Goal: Information Seeking & Learning: Check status

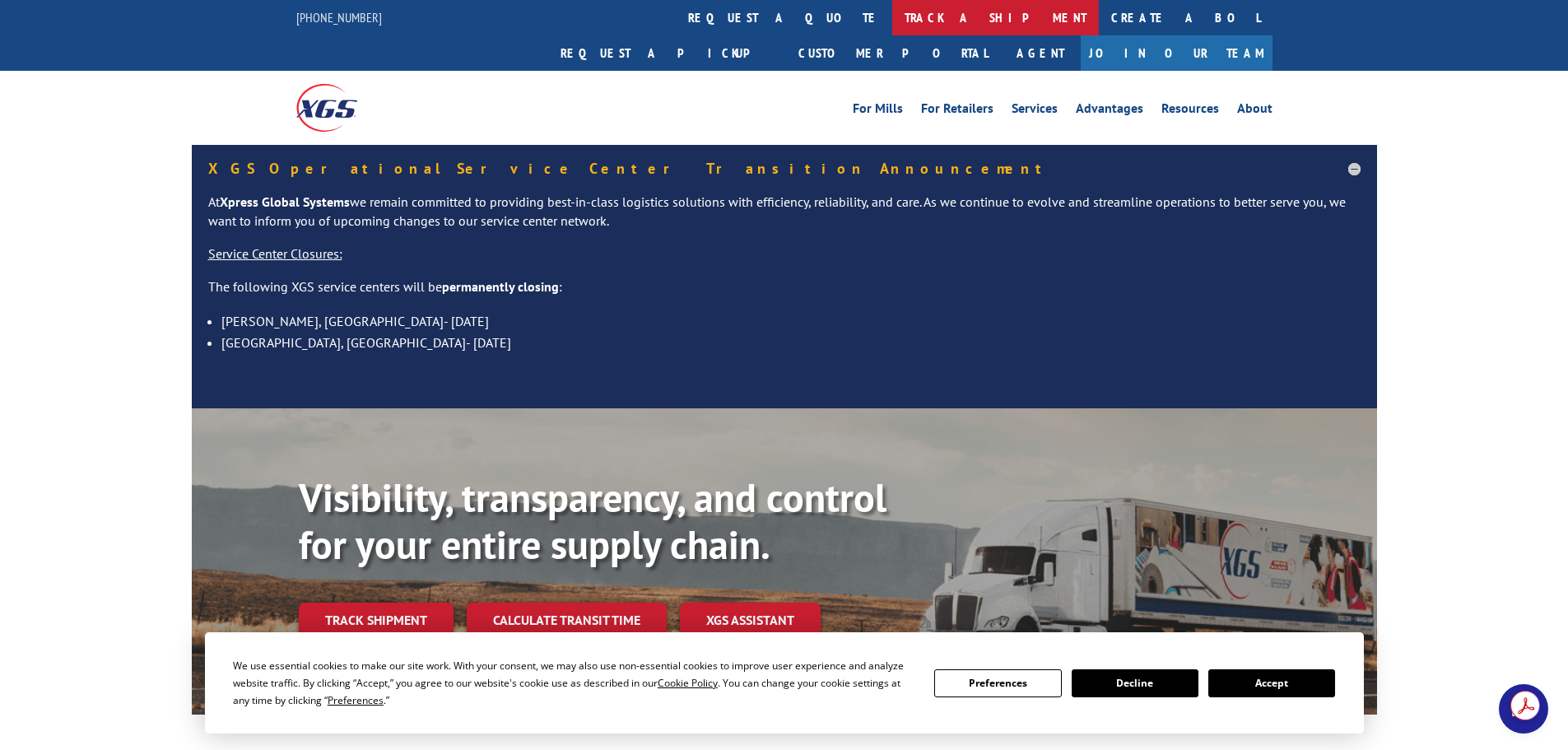
click at [892, 23] on link "track a shipment" at bounding box center [995, 17] width 207 height 36
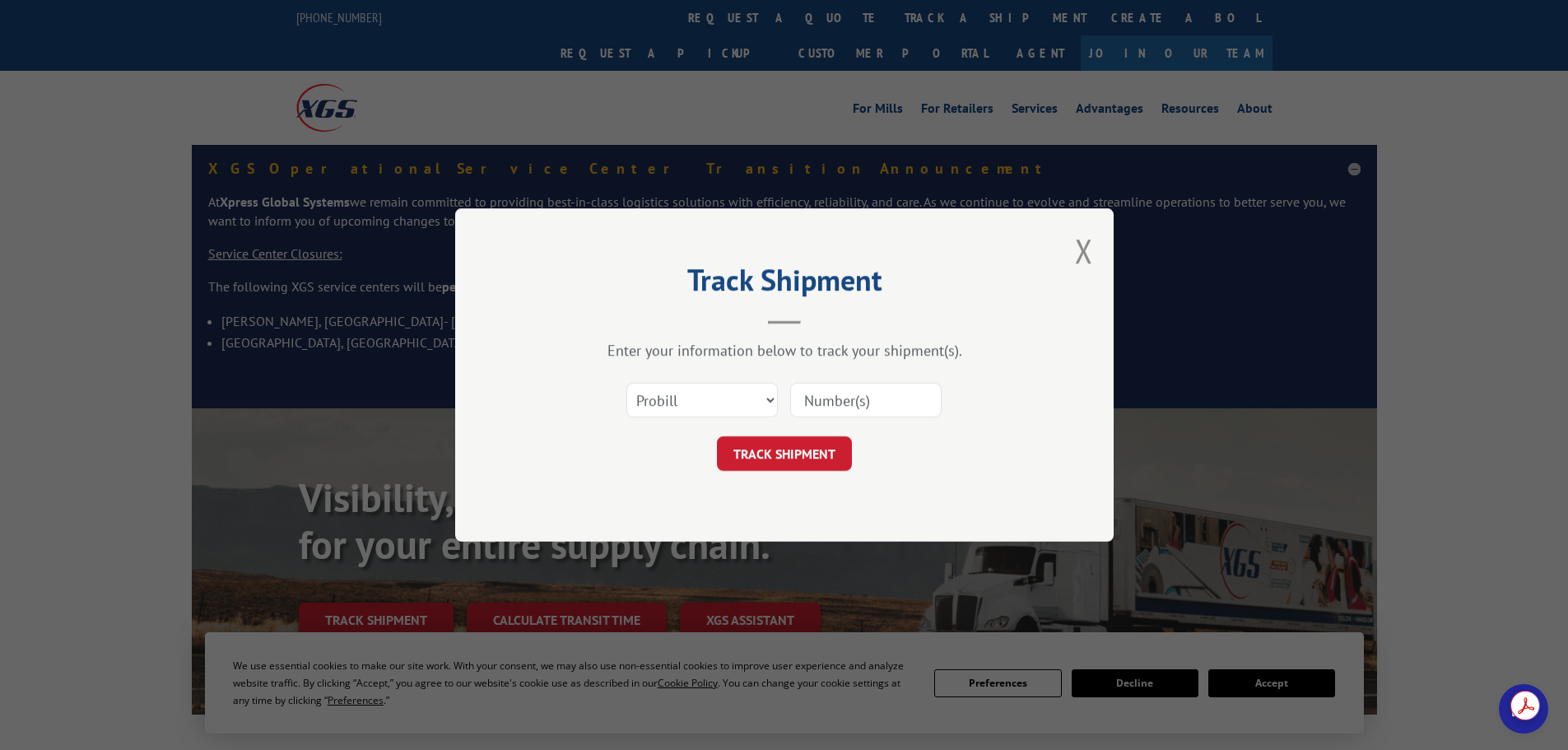
click at [914, 415] on input at bounding box center [866, 400] width 151 height 35
paste input "17545872"
type input "17545872"
click at [811, 445] on button "TRACK SHIPMENT" at bounding box center [784, 453] width 135 height 35
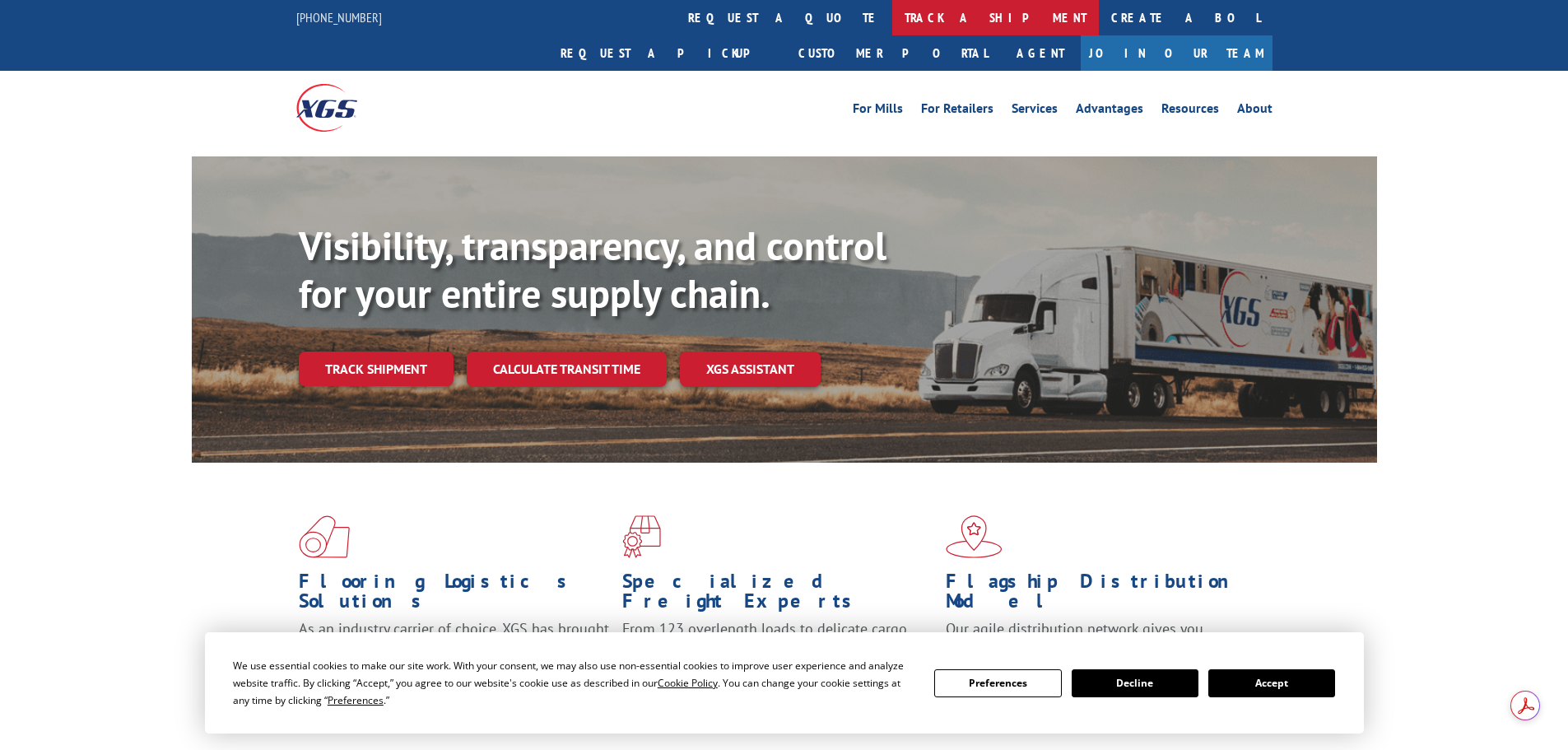
click at [892, 24] on link "track a shipment" at bounding box center [995, 17] width 207 height 36
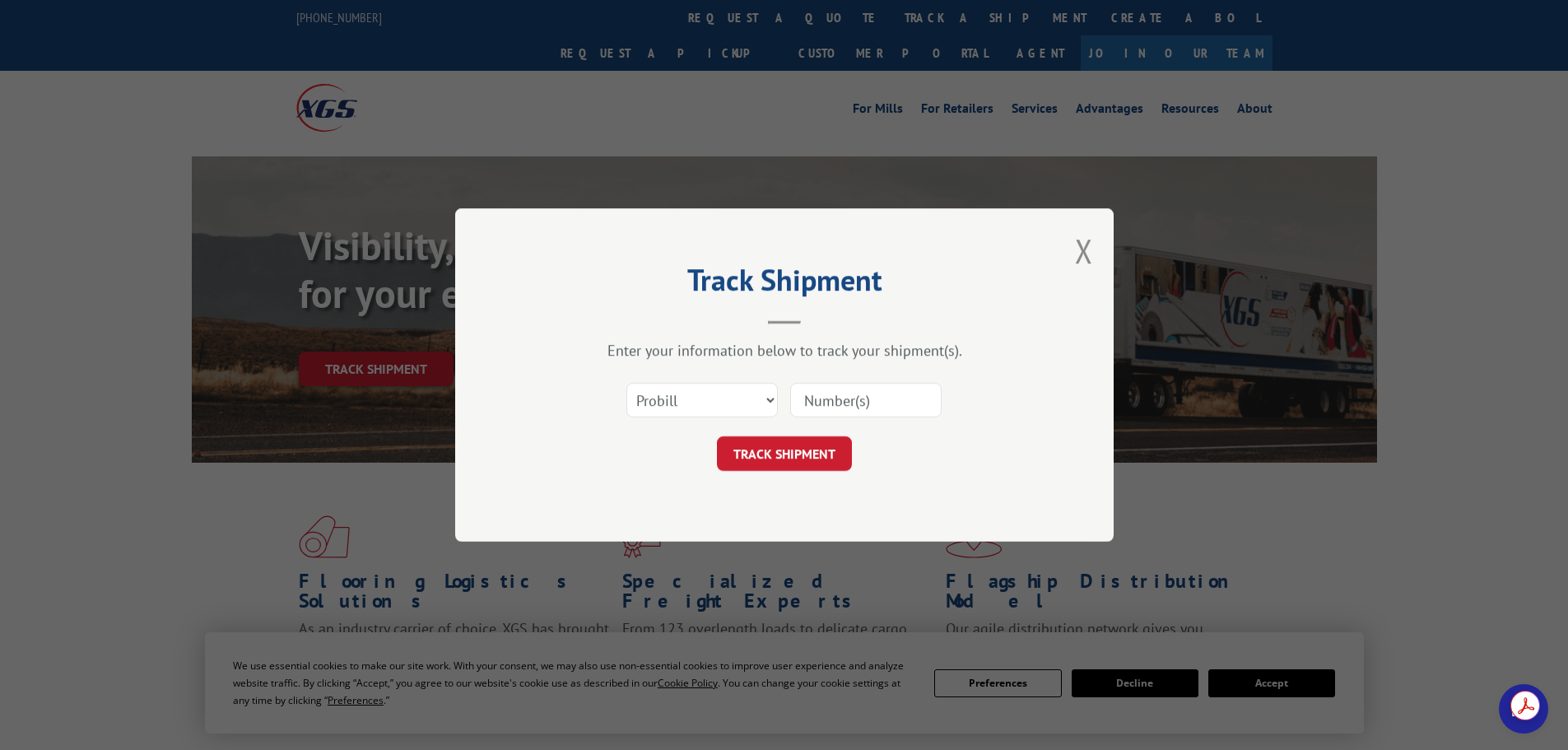
click at [833, 411] on input at bounding box center [866, 400] width 151 height 35
paste input "17545872"
type input "17545872"
click at [801, 446] on button "TRACK SHIPMENT" at bounding box center [784, 453] width 135 height 35
